Goal: Task Accomplishment & Management: Manage account settings

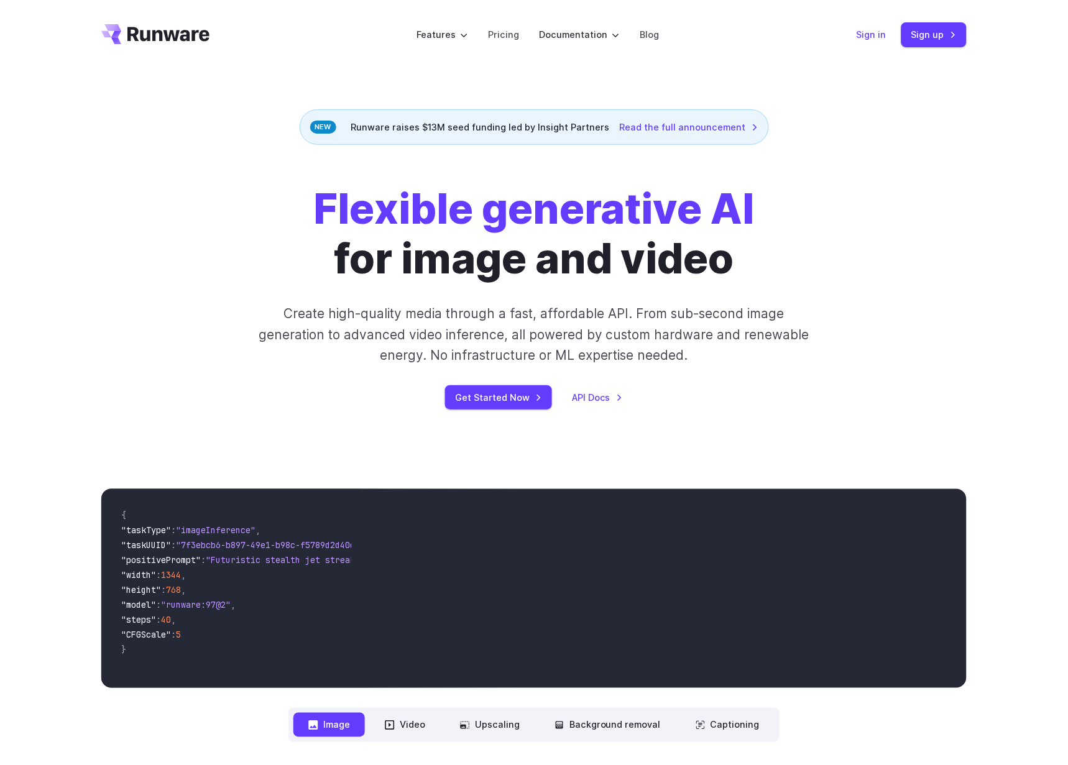
click at [874, 39] on link "Sign in" at bounding box center [872, 34] width 30 height 14
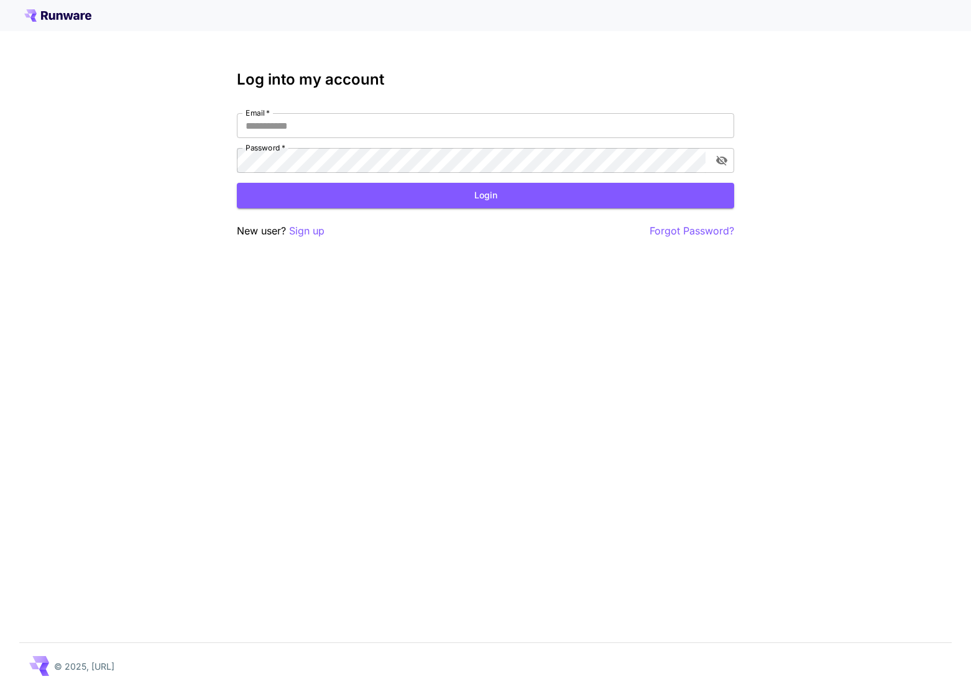
type input "**********"
click at [488, 205] on button "Login" at bounding box center [485, 195] width 497 height 25
